Goal: Task Accomplishment & Management: Manage account settings

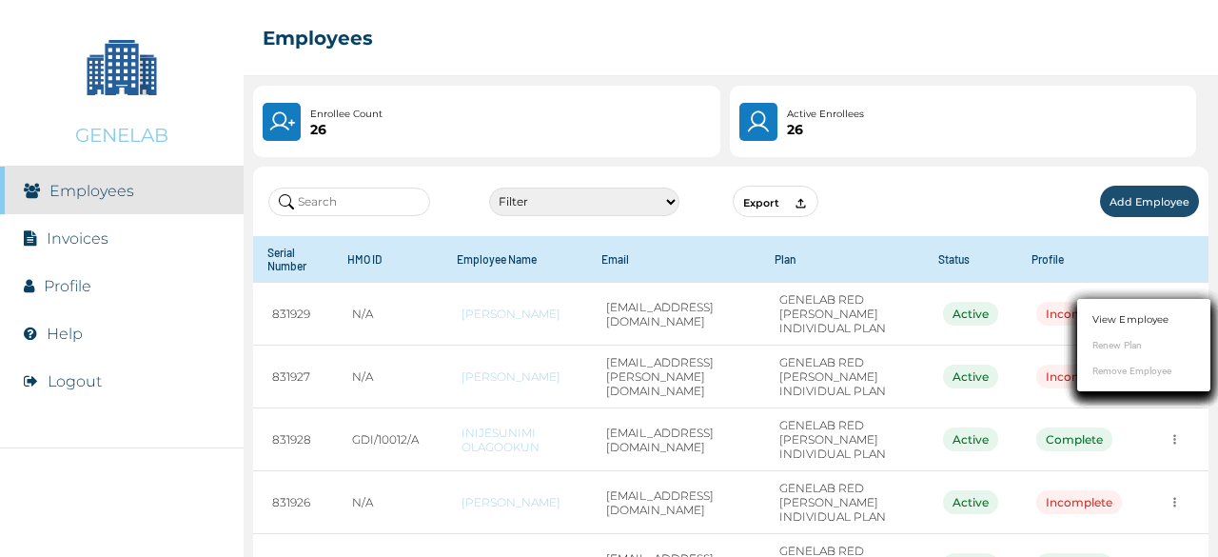
scroll to position [562, 0]
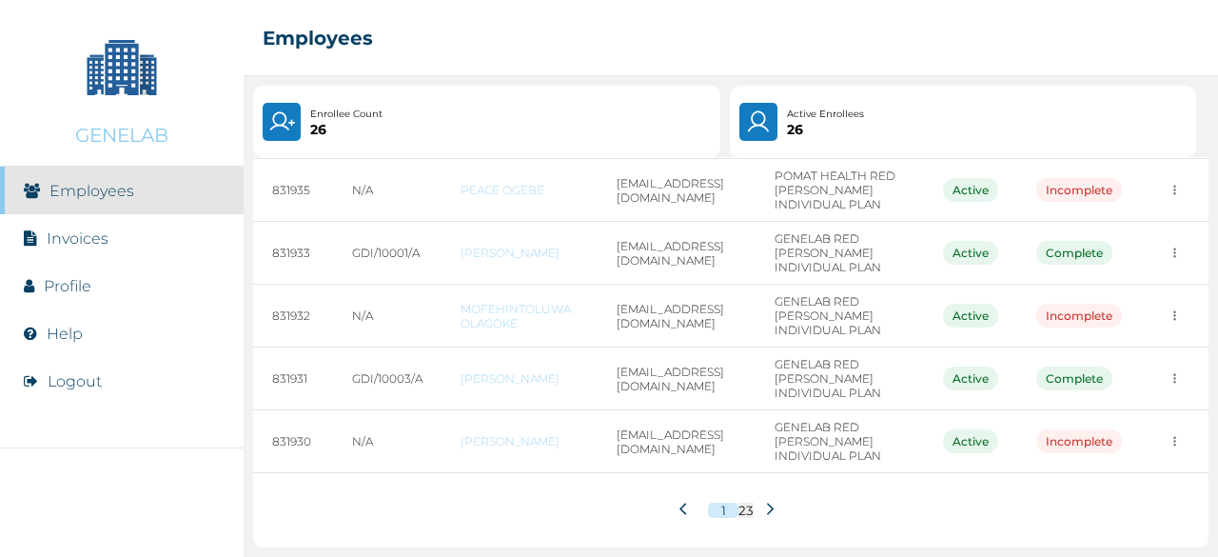
scroll to position [687, 0]
click at [767, 502] on icon at bounding box center [770, 508] width 7 height 12
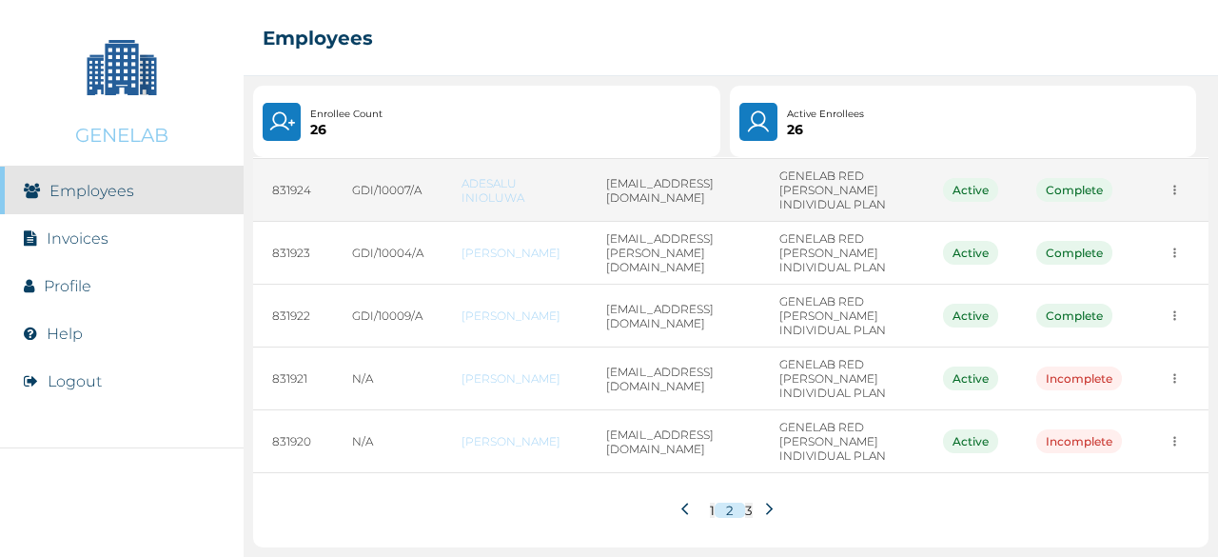
scroll to position [562, 0]
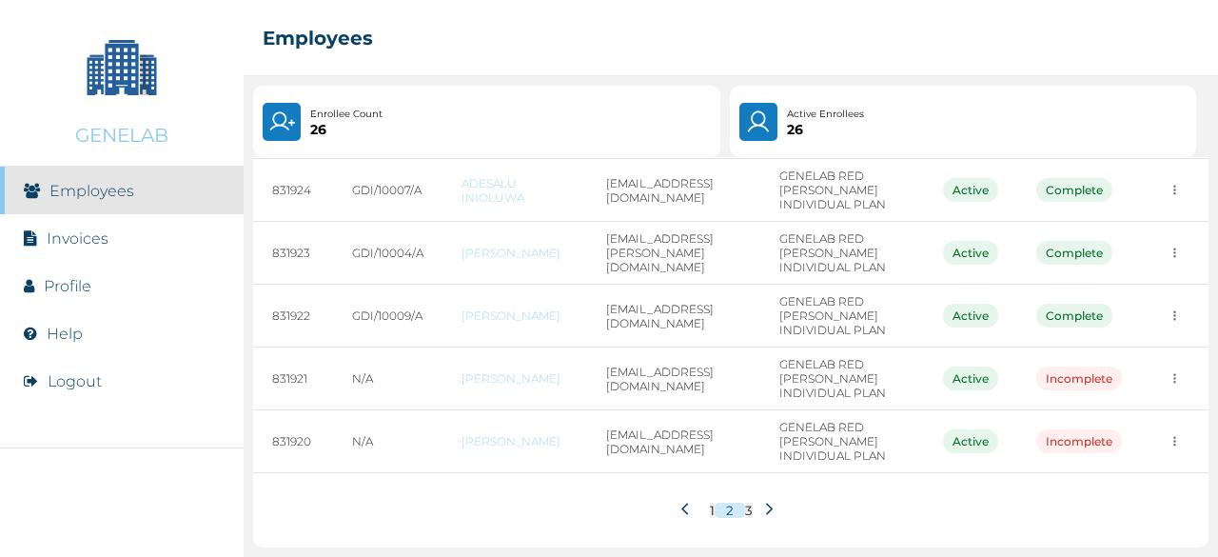
click at [767, 509] on icon at bounding box center [769, 508] width 14 height 14
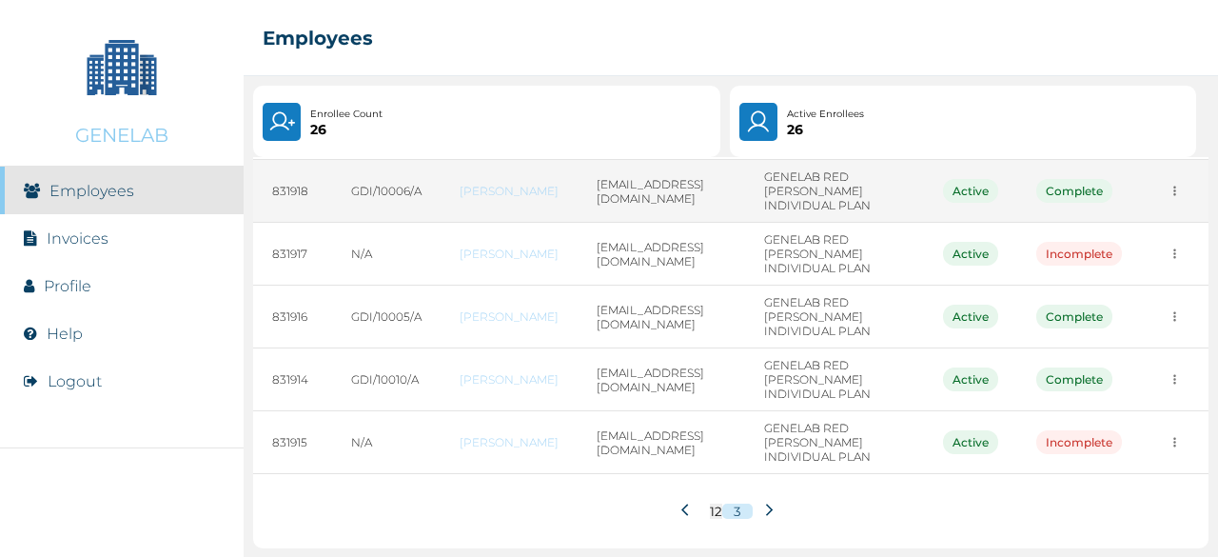
scroll to position [262, 0]
